Goal: Transaction & Acquisition: Purchase product/service

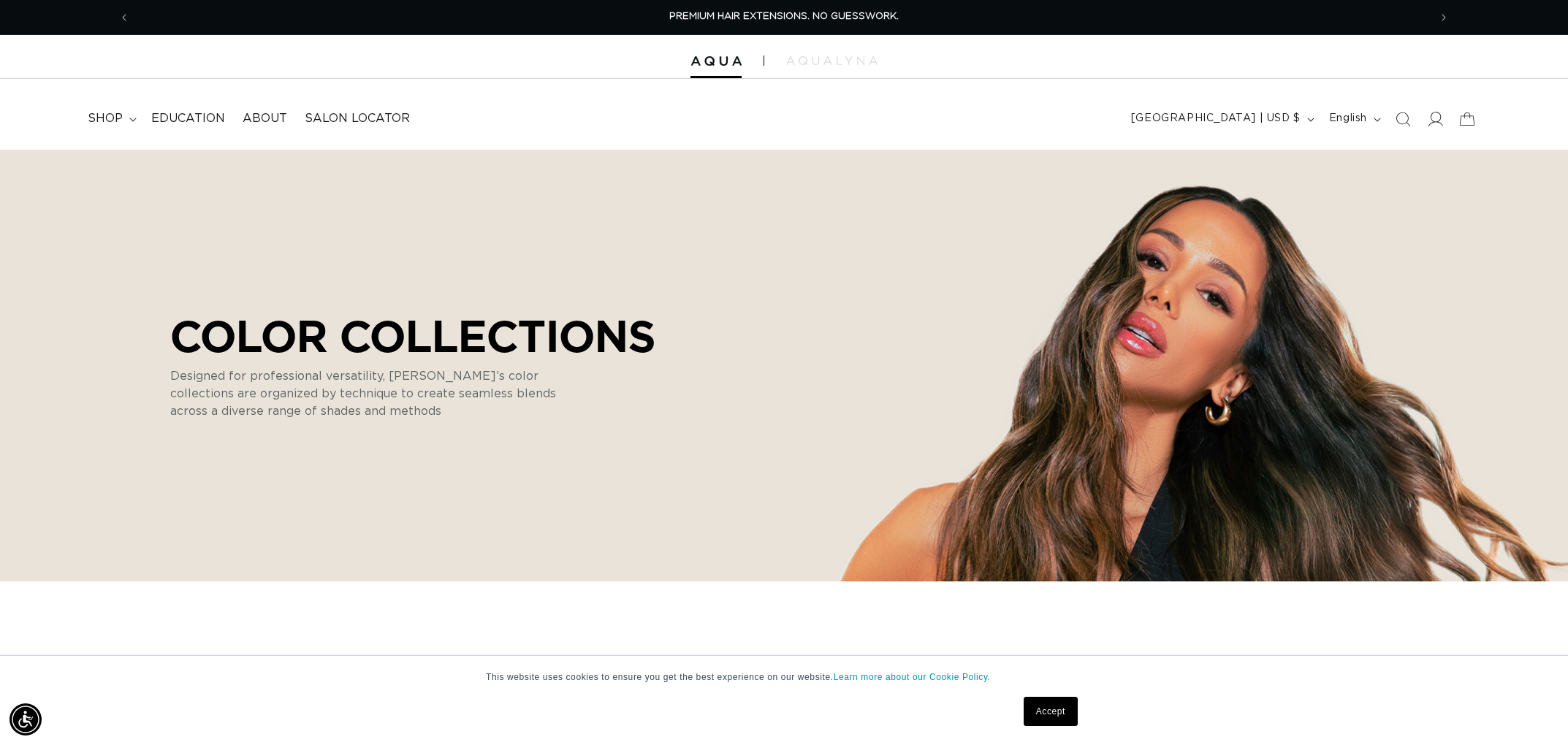
click at [1434, 119] on icon at bounding box center [1435, 119] width 15 height 15
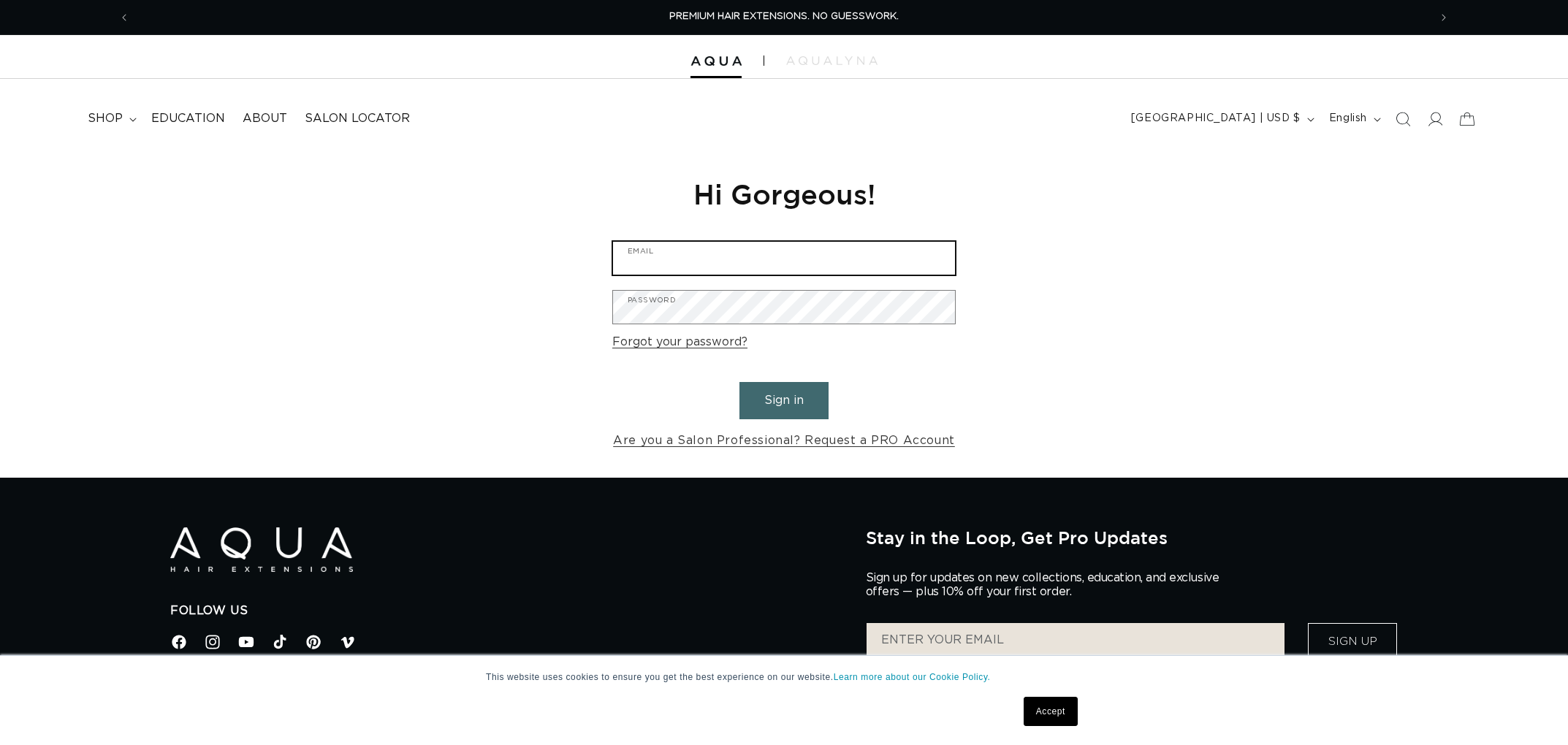
type input "brooke022277@gmail.com"
click at [770, 406] on button "Sign in" at bounding box center [784, 401] width 89 height 37
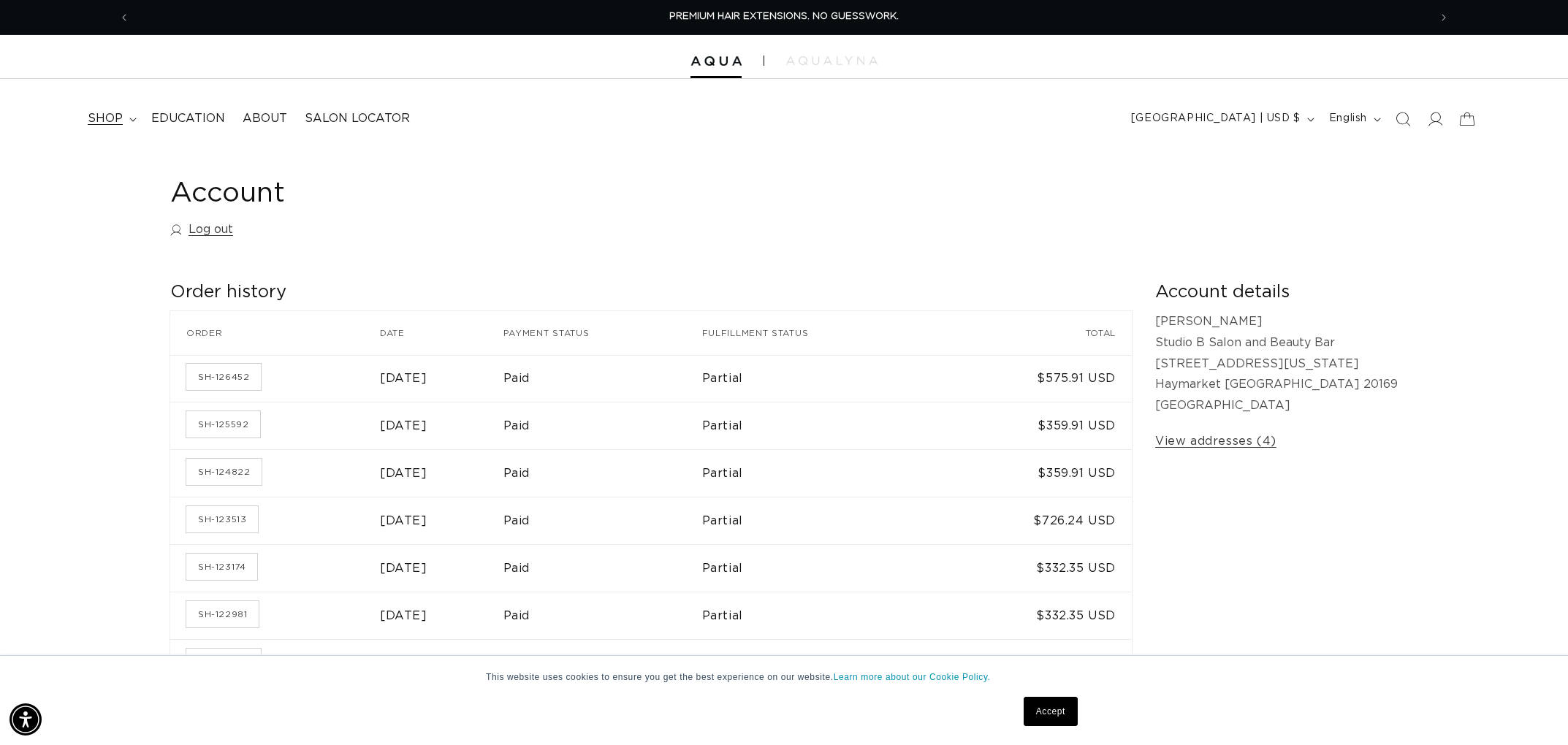
click at [125, 122] on summary "shop" at bounding box center [111, 118] width 64 height 33
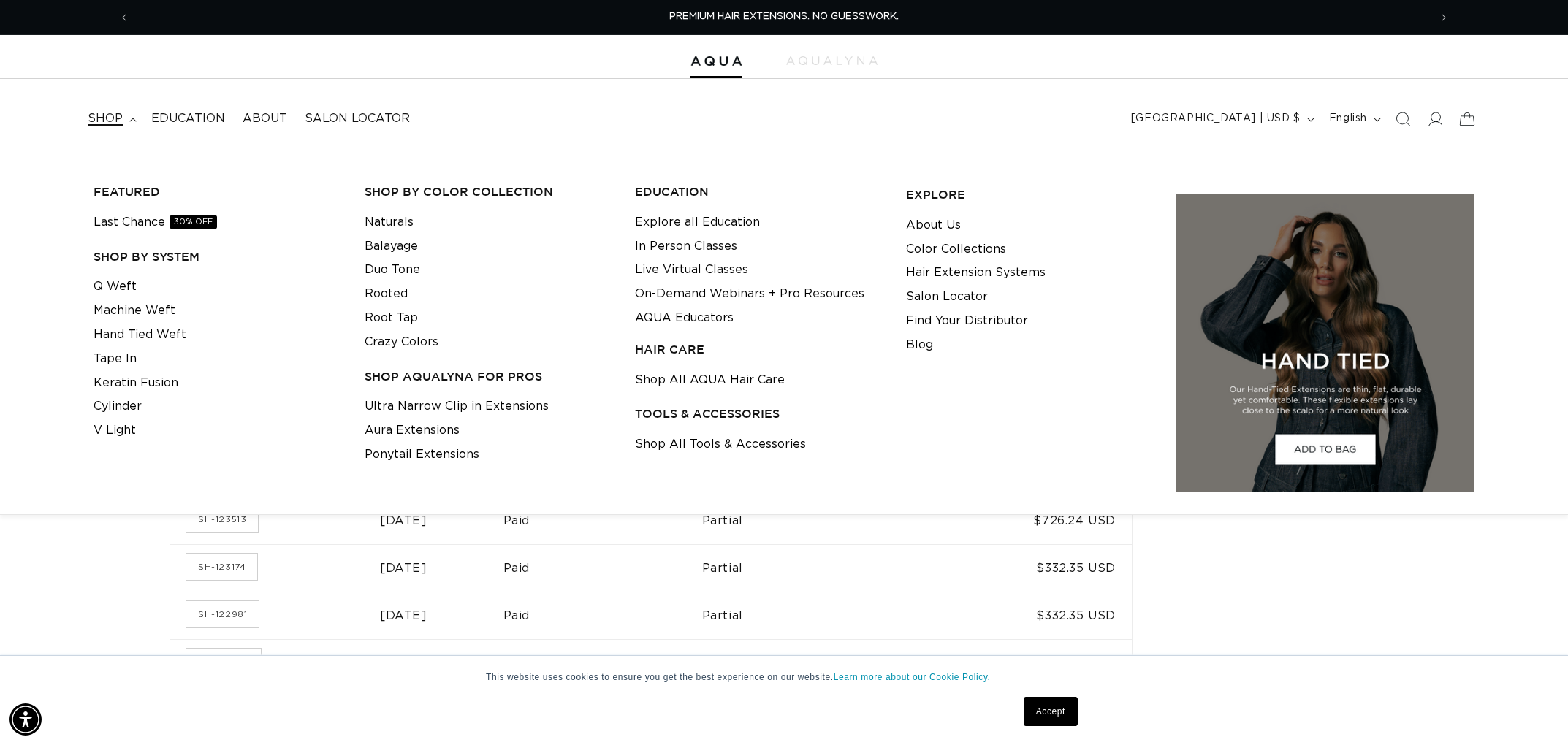
click at [108, 281] on link "Q Weft" at bounding box center [115, 286] width 43 height 24
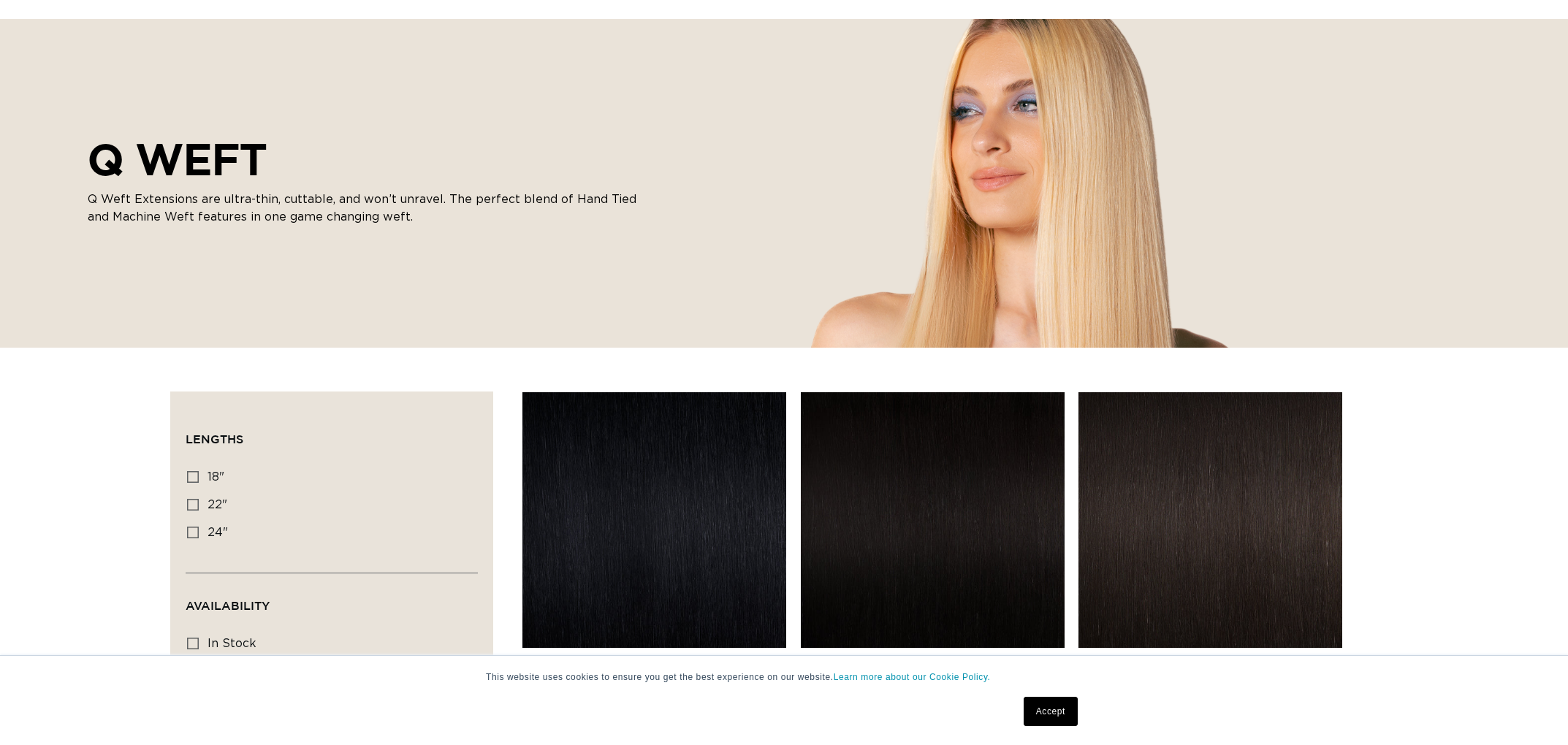
scroll to position [272, 0]
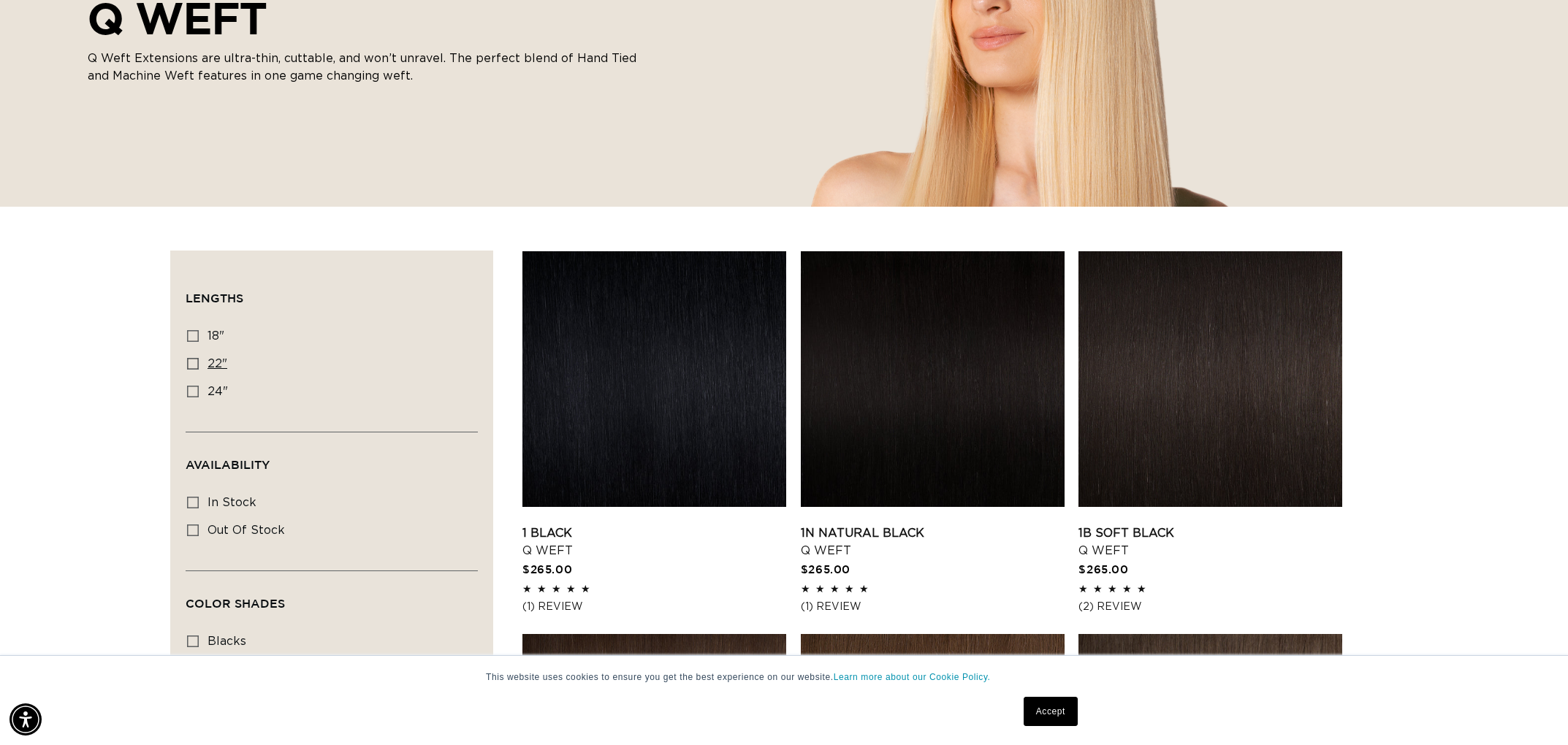
click at [196, 364] on icon at bounding box center [193, 364] width 12 height 12
click at [196, 364] on input "22" 22" (5 products)" at bounding box center [193, 364] width 12 height 12
checkbox input "true"
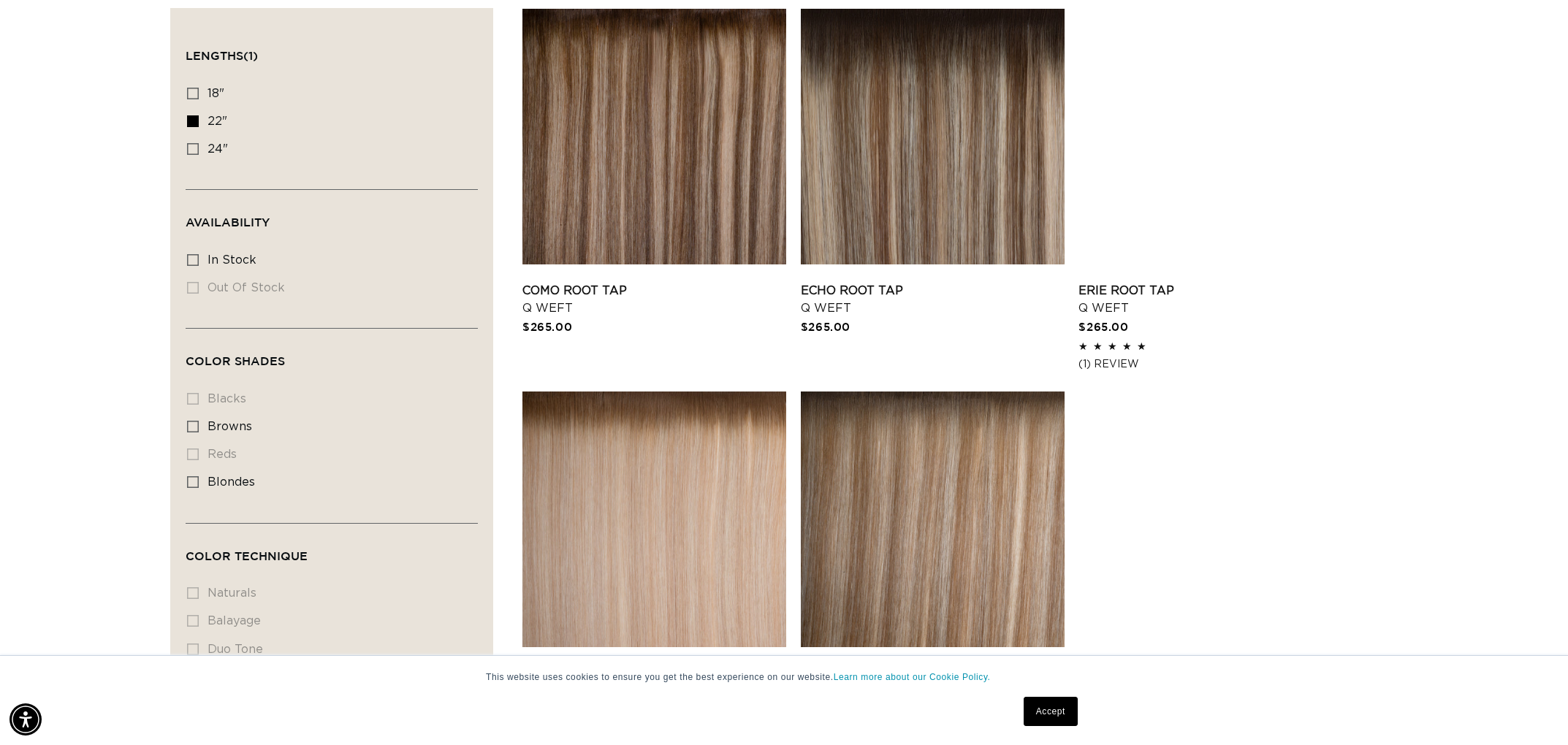
scroll to position [481, 0]
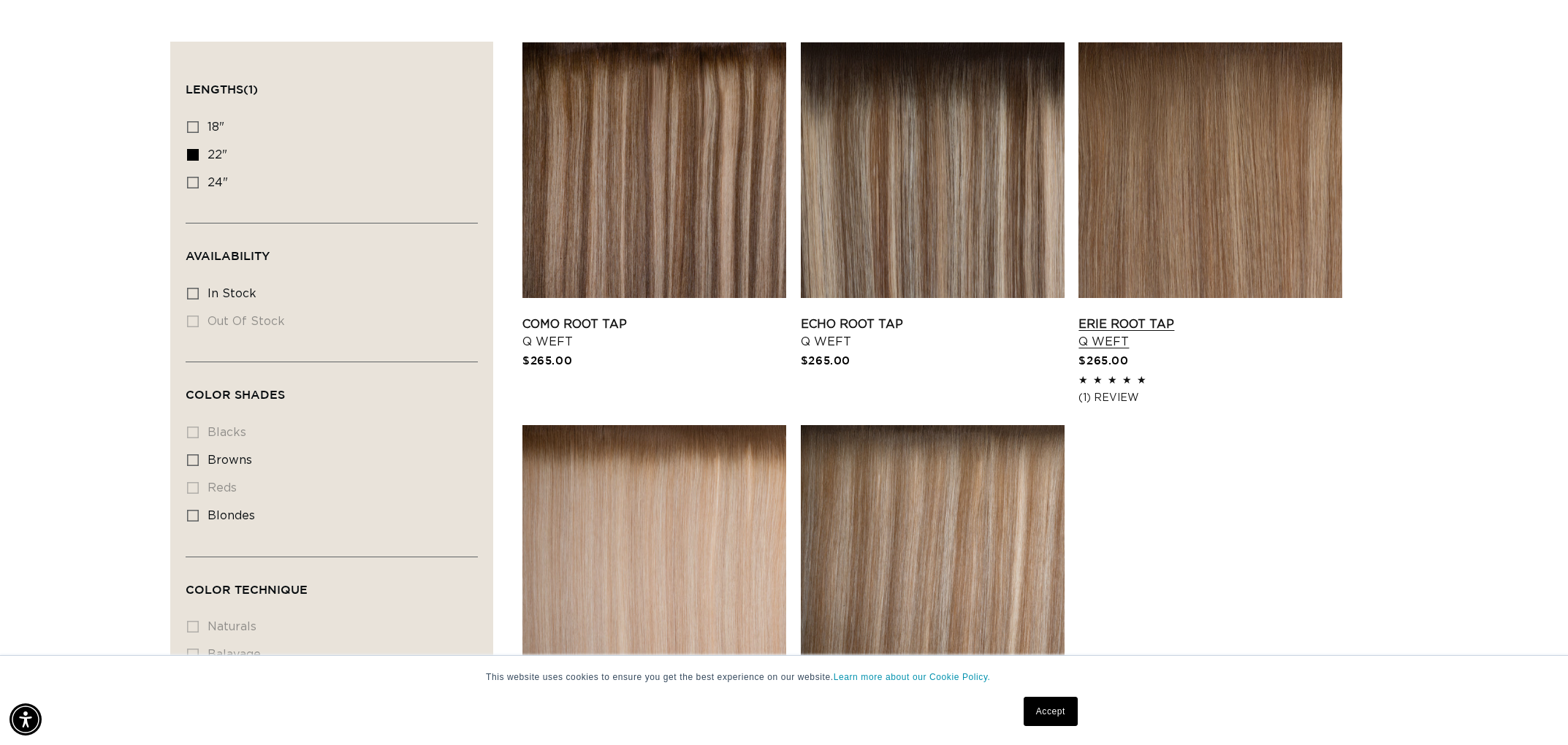
click at [1144, 323] on link "Erie Root Tap Q Weft" at bounding box center [1210, 333] width 264 height 35
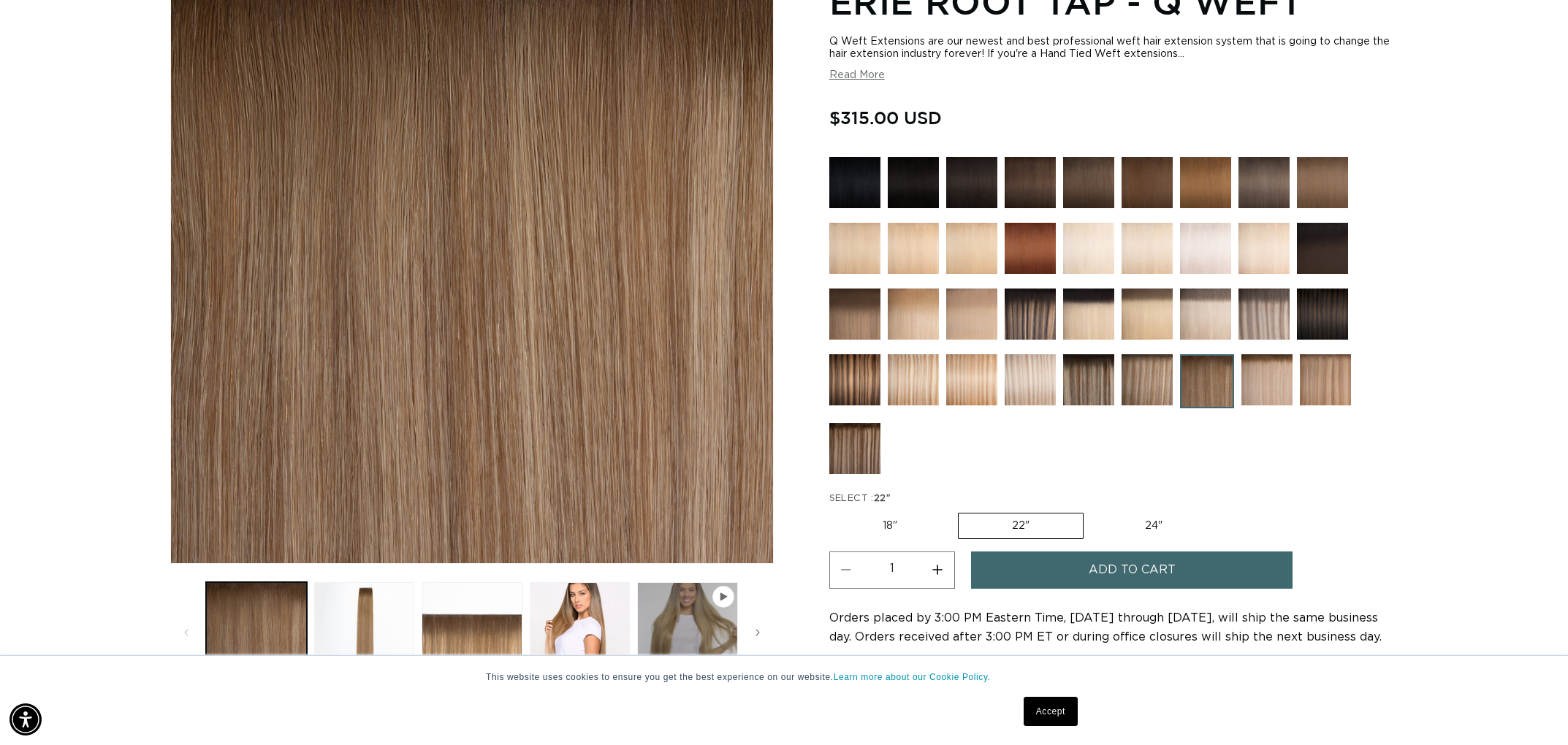
scroll to position [0, 2599]
click at [1168, 575] on span "Add to cart" at bounding box center [1132, 570] width 87 height 37
